Goal: Transaction & Acquisition: Purchase product/service

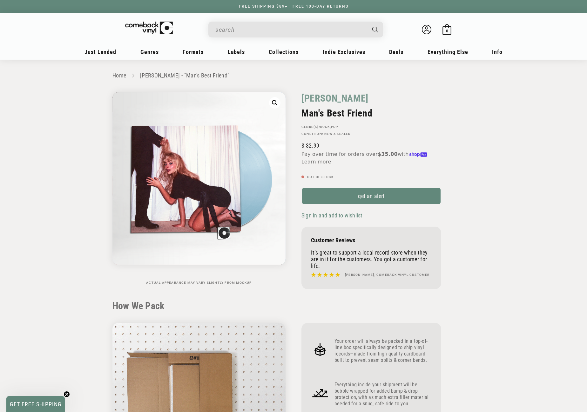
click at [278, 29] on input "When autocomplete results are available use up and down arrows to review and en…" at bounding box center [290, 29] width 151 height 13
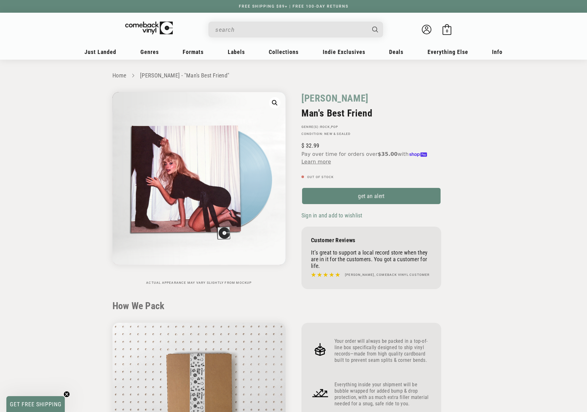
scroll to position [572, 0]
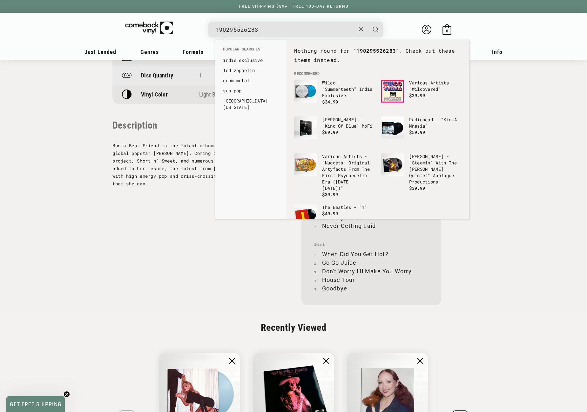
drag, startPoint x: 268, startPoint y: 29, endPoint x: 207, endPoint y: 34, distance: 61.5
click at [207, 34] on details-modal "190295526283 See all results... 0 results 0 results" at bounding box center [295, 30] width 241 height 16
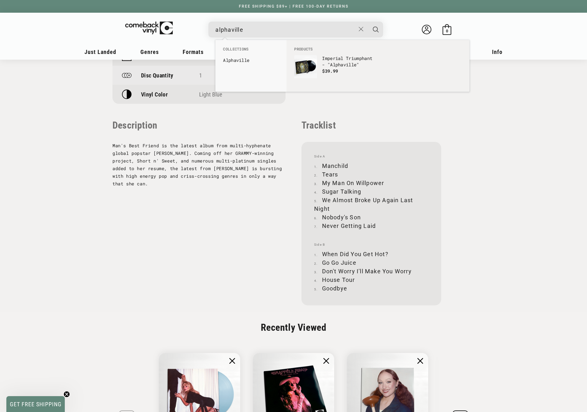
type input "alphaville"
click at [368, 22] on button "Search" at bounding box center [376, 30] width 16 height 16
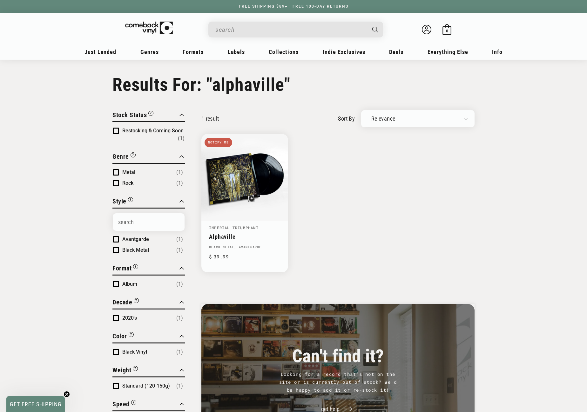
type input "alphaville"
